Goal: Information Seeking & Learning: Learn about a topic

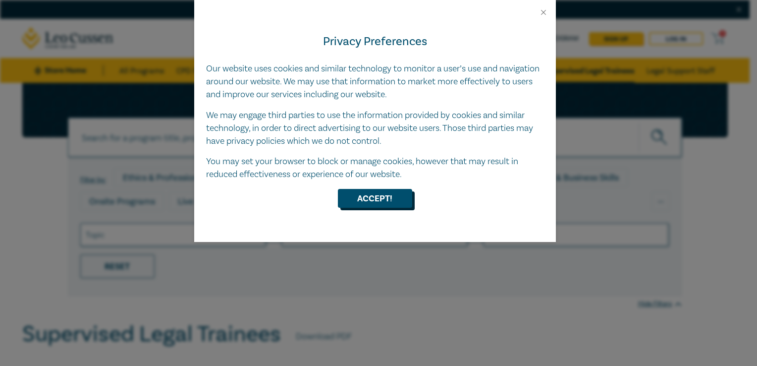
click at [373, 194] on button "Accept!" at bounding box center [375, 198] width 74 height 19
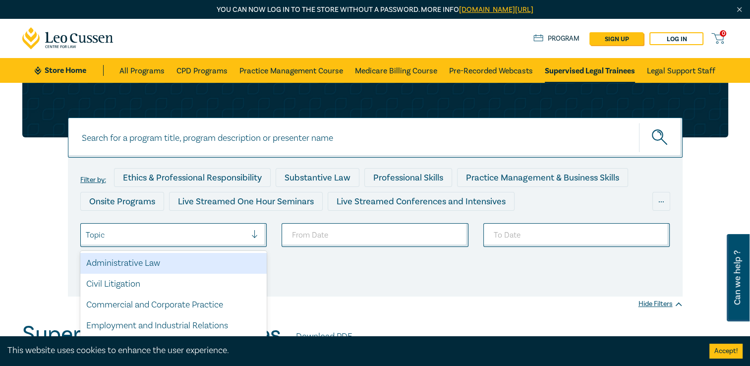
click at [240, 233] on div at bounding box center [166, 234] width 161 height 13
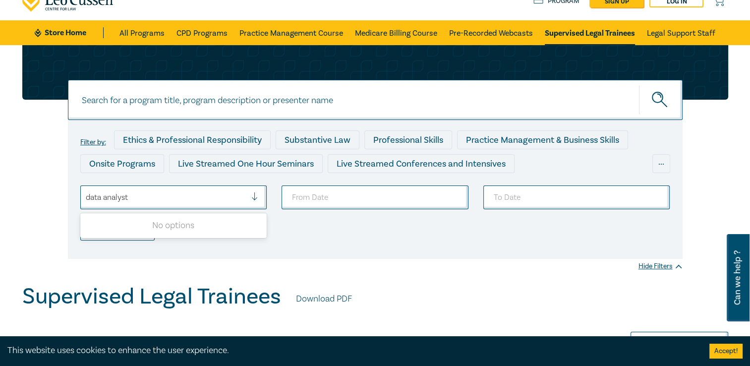
type input "data analyst"
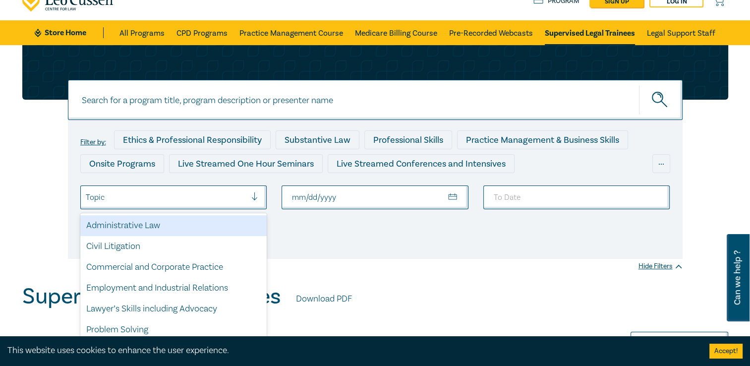
click at [254, 201] on div at bounding box center [258, 197] width 15 height 10
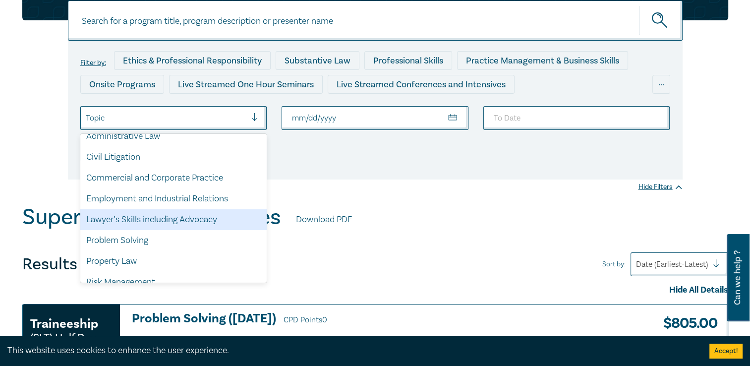
scroll to position [6, 0]
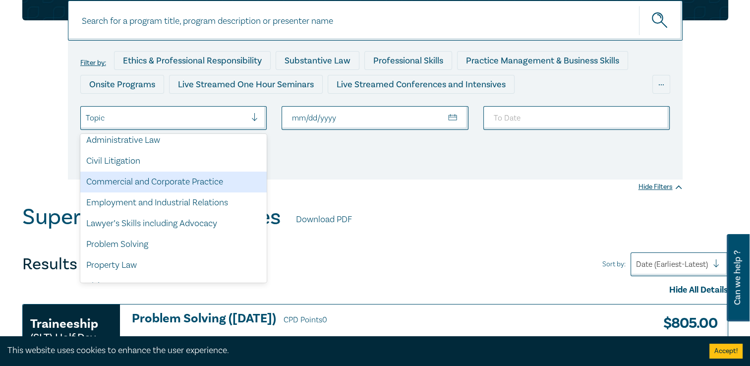
click at [198, 187] on div "Commercial and Corporate Practice" at bounding box center [173, 181] width 187 height 21
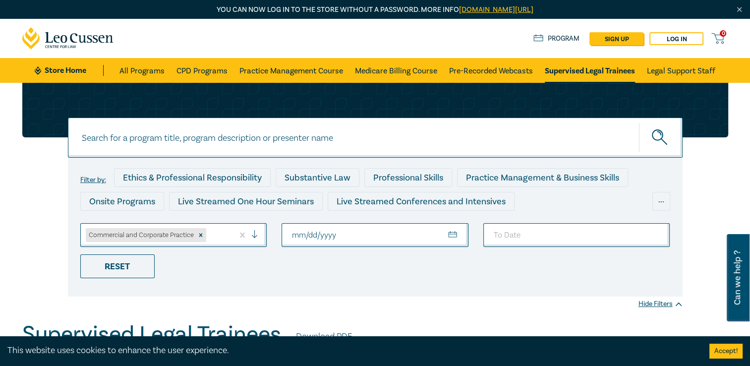
click at [156, 233] on div "Commercial and Corporate Practice" at bounding box center [141, 235] width 110 height 14
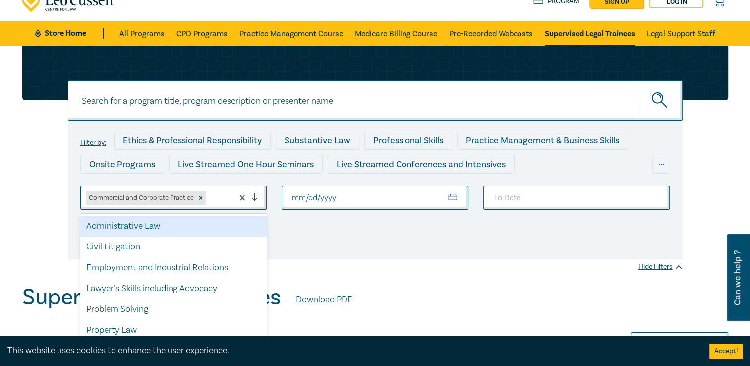
scroll to position [38, 0]
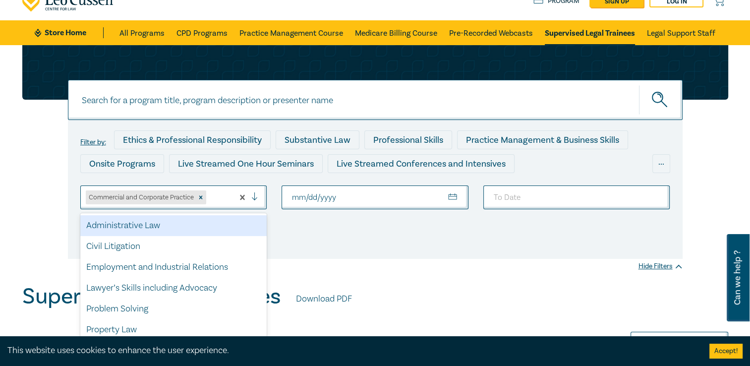
drag, startPoint x: 161, startPoint y: 196, endPoint x: 126, endPoint y: 199, distance: 34.8
click at [126, 199] on div "Commercial and Corporate Practice" at bounding box center [141, 197] width 110 height 14
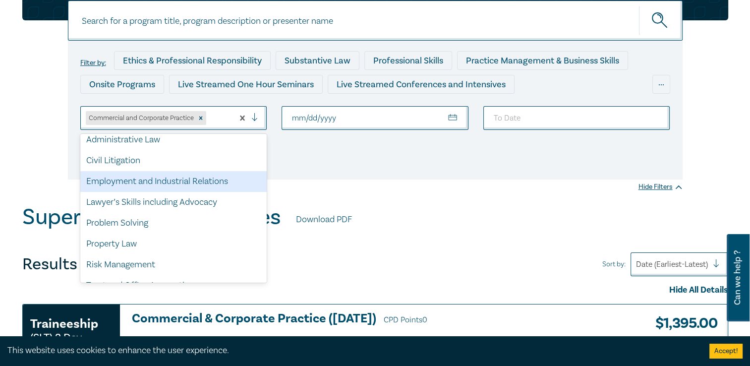
scroll to position [0, 0]
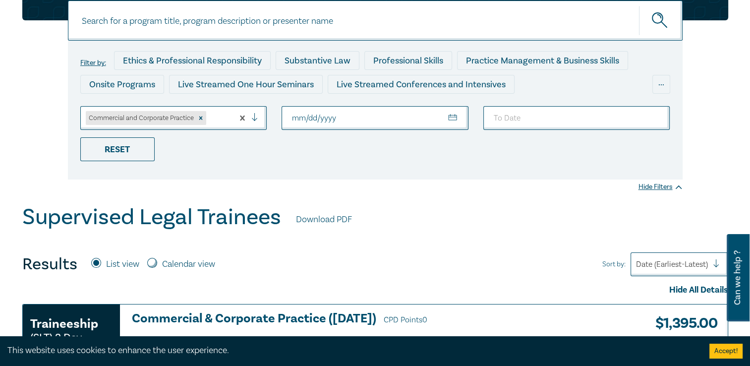
click at [175, 115] on div "Commercial and Corporate Practice" at bounding box center [141, 118] width 110 height 14
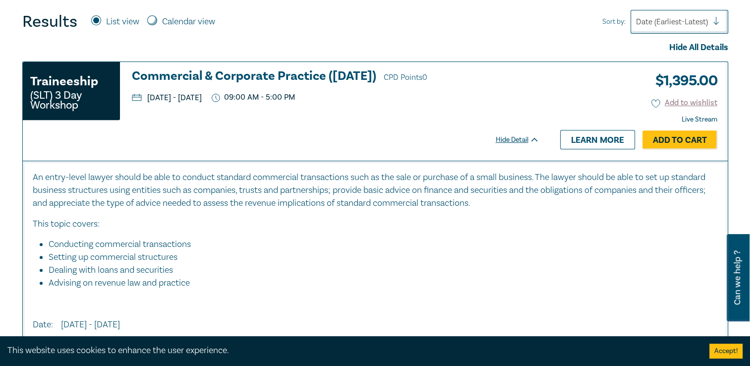
scroll to position [348, 0]
